Goal: Task Accomplishment & Management: Manage account settings

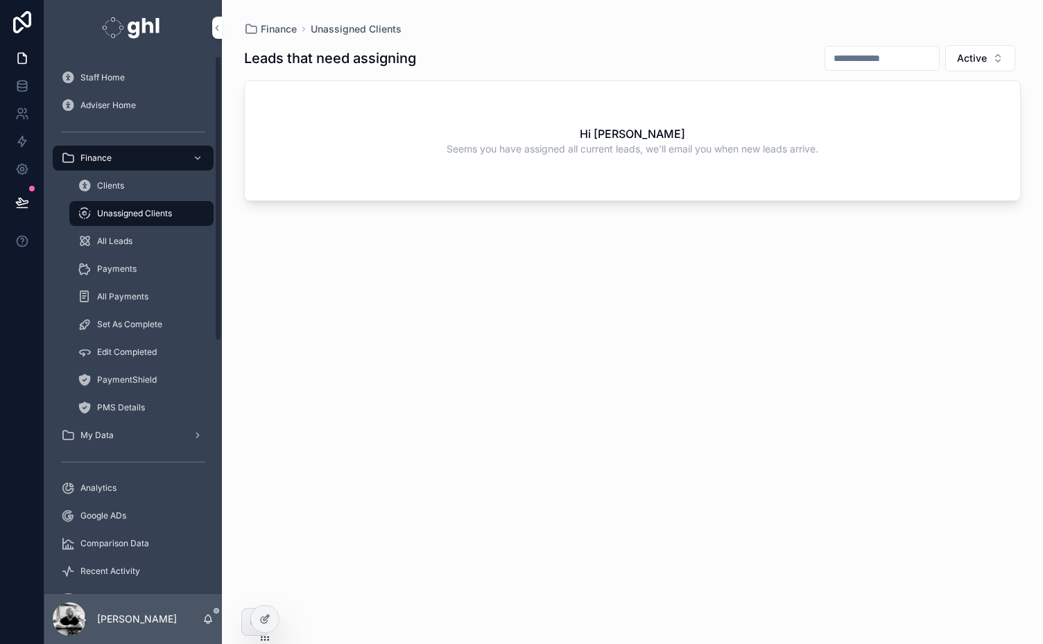
click at [107, 76] on span "Staff Home" at bounding box center [102, 77] width 44 height 11
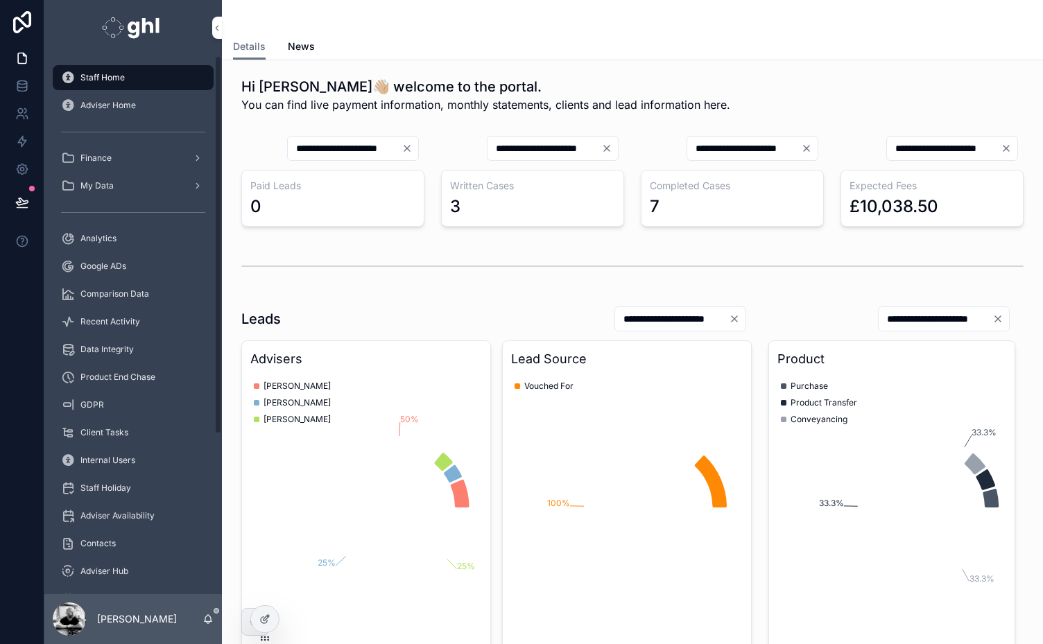
click at [98, 76] on span "Staff Home" at bounding box center [102, 77] width 44 height 11
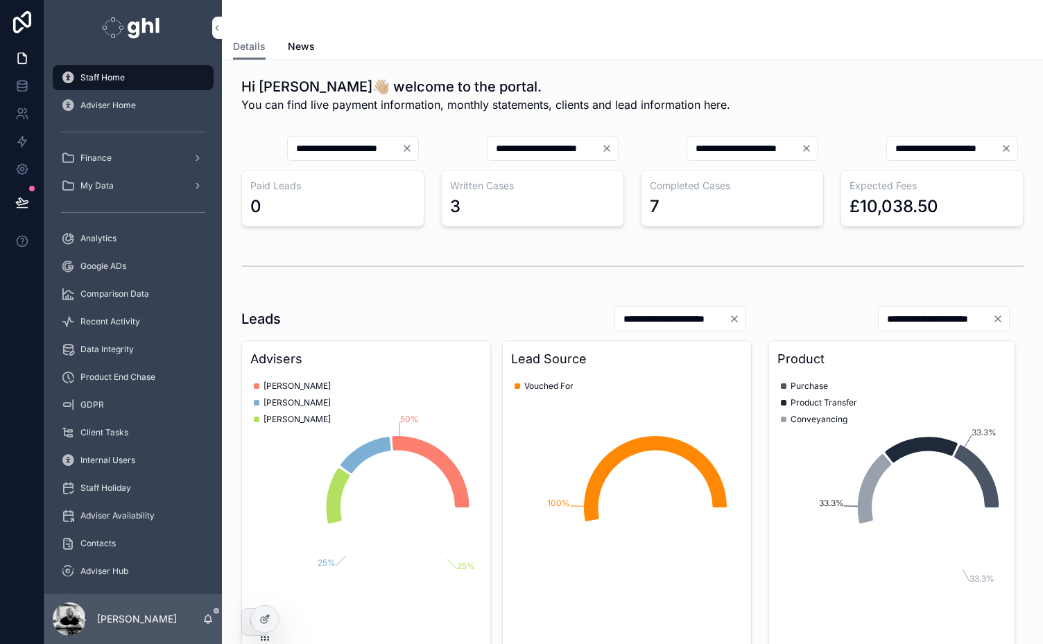
click at [93, 74] on span "Staff Home" at bounding box center [102, 77] width 44 height 11
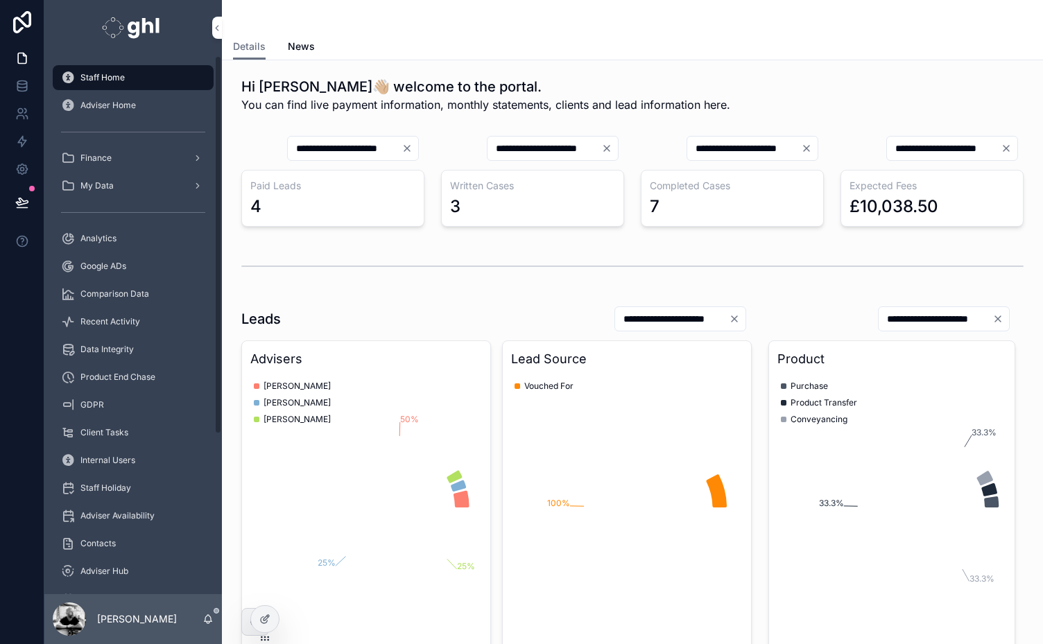
click at [89, 155] on span "Finance" at bounding box center [95, 158] width 31 height 11
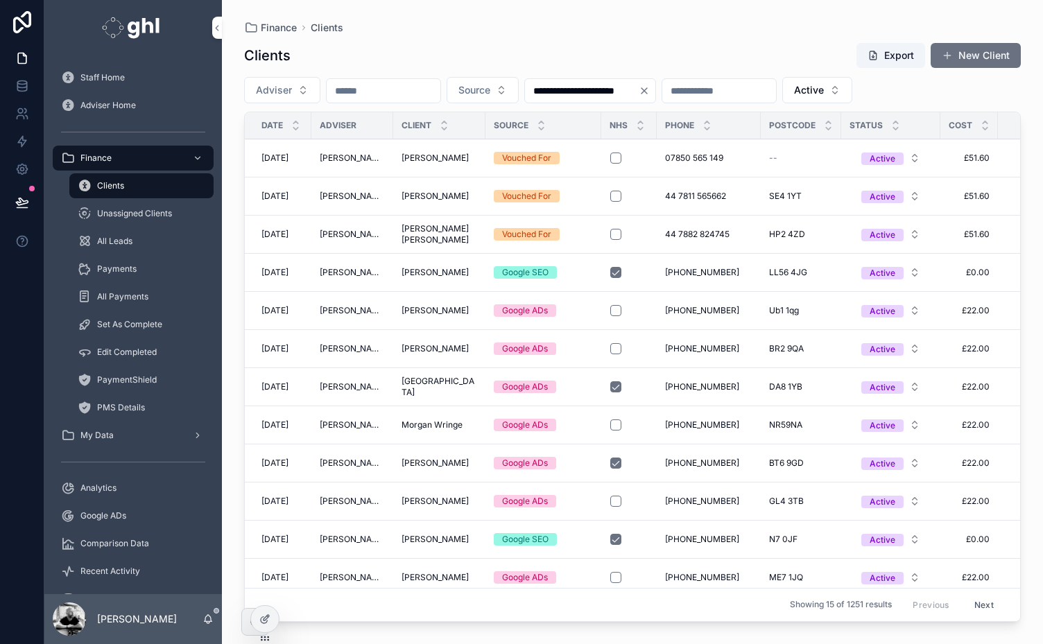
click at [365, 94] on input "scrollable content" at bounding box center [384, 90] width 114 height 19
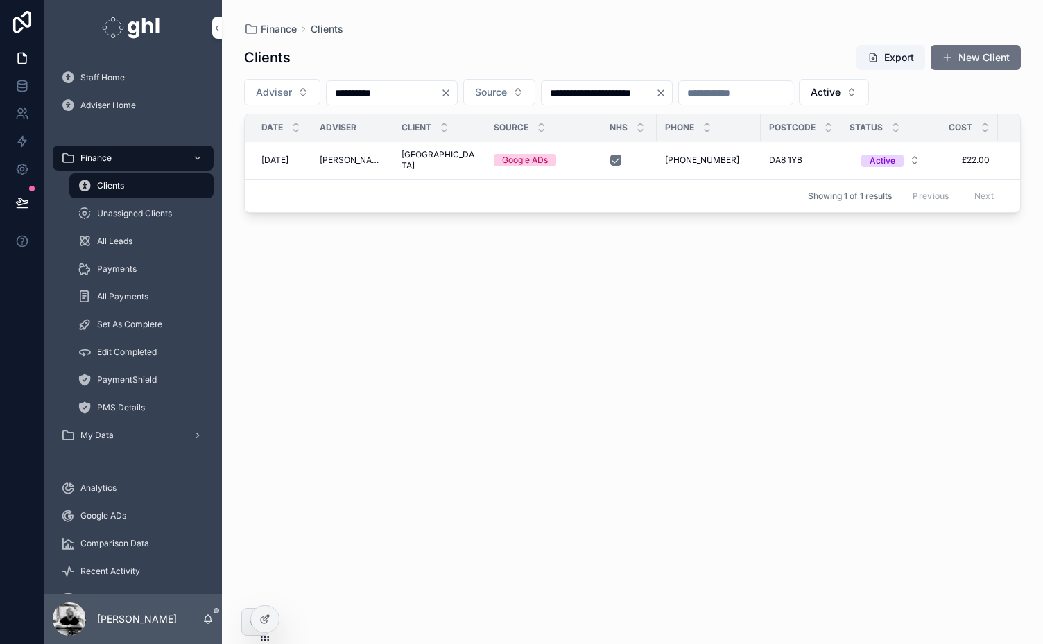
type input "**********"
click at [433, 158] on span "[GEOGRAPHIC_DATA]" at bounding box center [440, 160] width 76 height 22
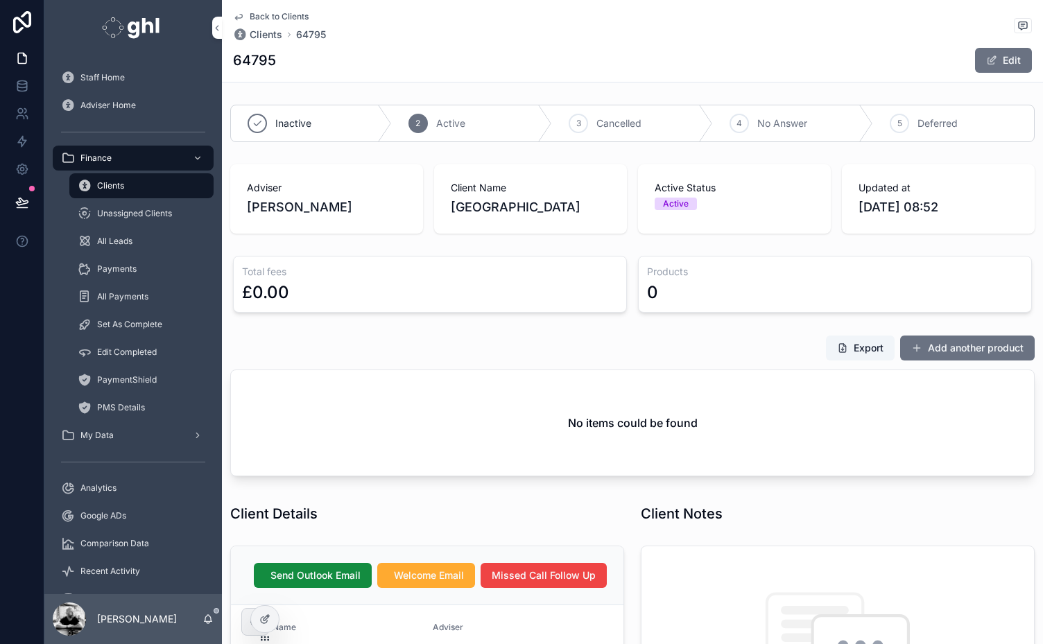
click at [999, 57] on button "Edit" at bounding box center [1003, 60] width 57 height 25
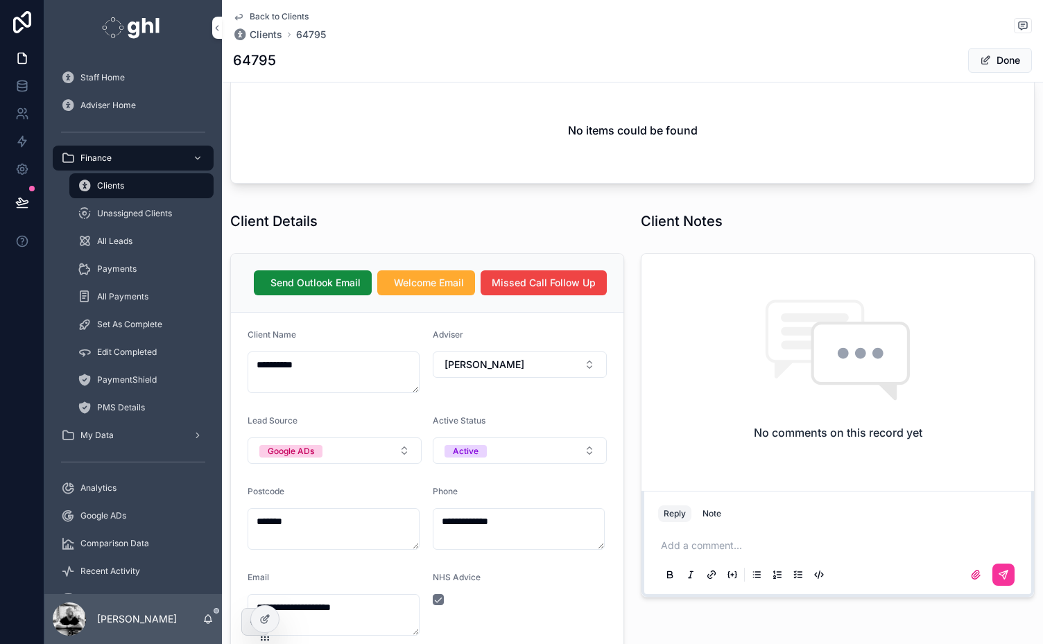
scroll to position [340, 0]
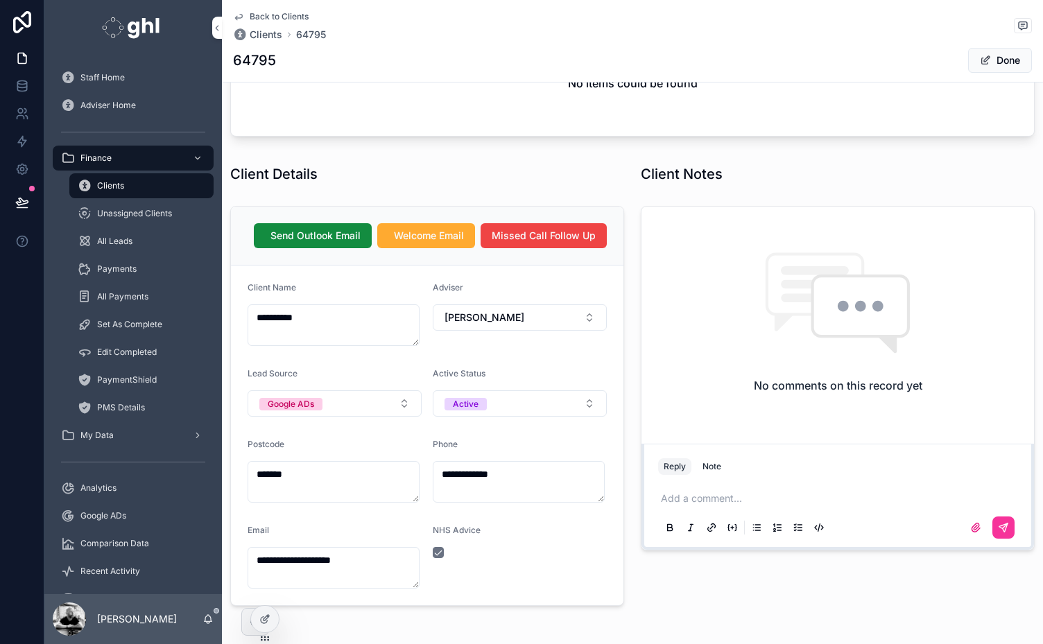
click at [470, 312] on span "[PERSON_NAME]" at bounding box center [485, 318] width 80 height 14
type input "***"
click at [438, 369] on span "[PERSON_NAME]" at bounding box center [465, 371] width 80 height 14
click at [1004, 59] on button "Done" at bounding box center [1000, 60] width 64 height 25
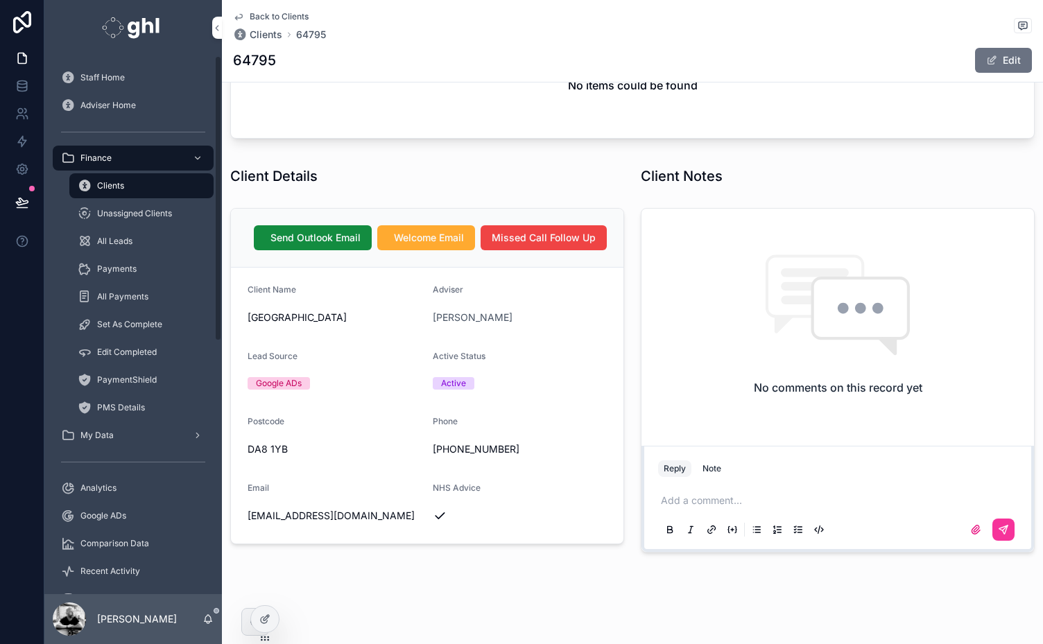
click at [110, 178] on div "Clients" at bounding box center [142, 186] width 128 height 22
